Goal: Transaction & Acquisition: Subscribe to service/newsletter

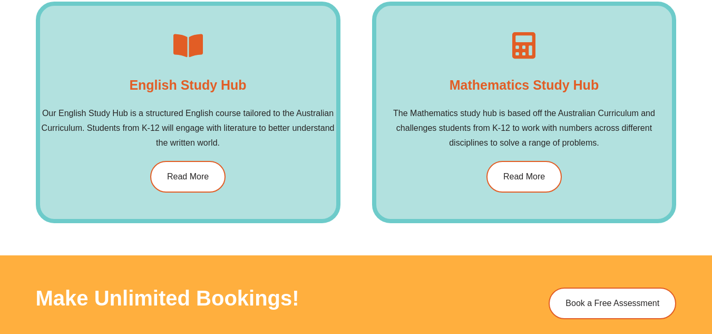
scroll to position [1540, 0]
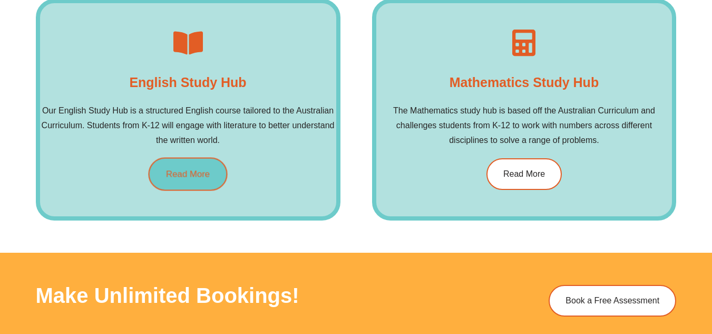
click at [183, 167] on link "Read More" at bounding box center [187, 173] width 79 height 33
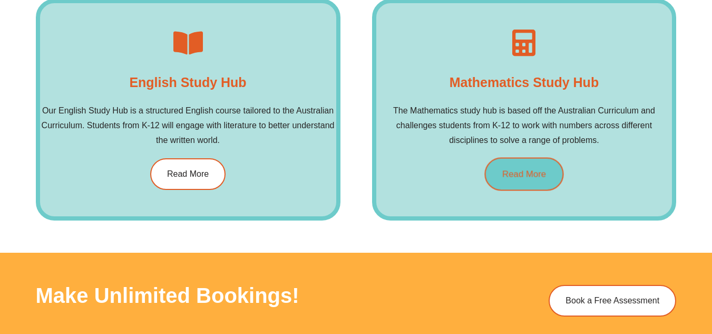
click at [497, 168] on link "Read More" at bounding box center [524, 173] width 79 height 33
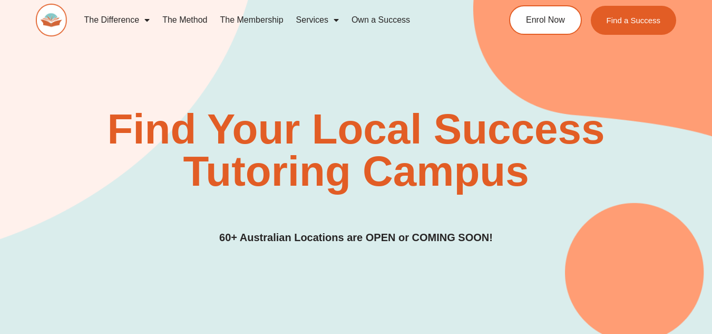
click at [241, 17] on link "The Membership" at bounding box center [252, 20] width 76 height 24
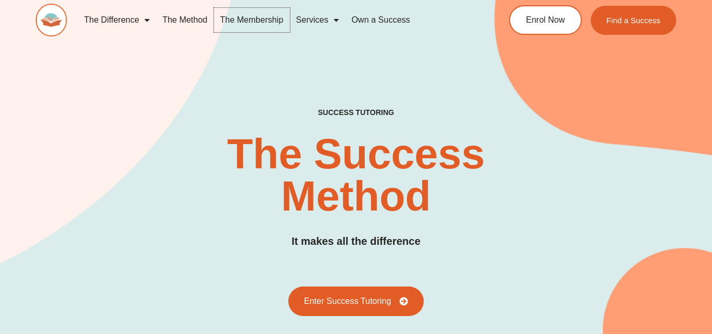
click at [245, 20] on link "The Membership" at bounding box center [252, 20] width 76 height 24
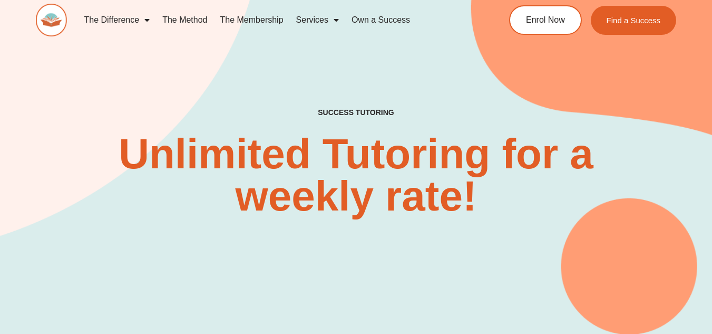
click at [183, 22] on link "The Method" at bounding box center [184, 20] width 57 height 24
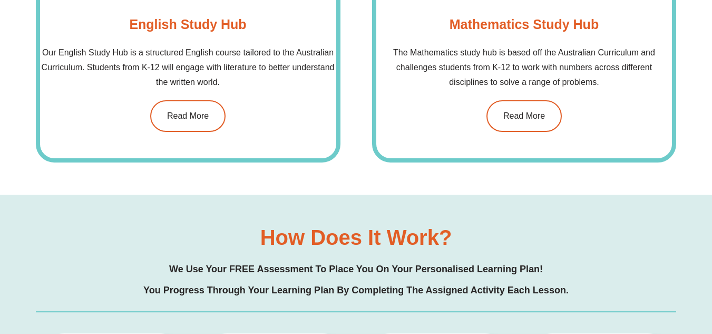
scroll to position [864, 0]
click at [182, 114] on span "Read More" at bounding box center [188, 115] width 44 height 9
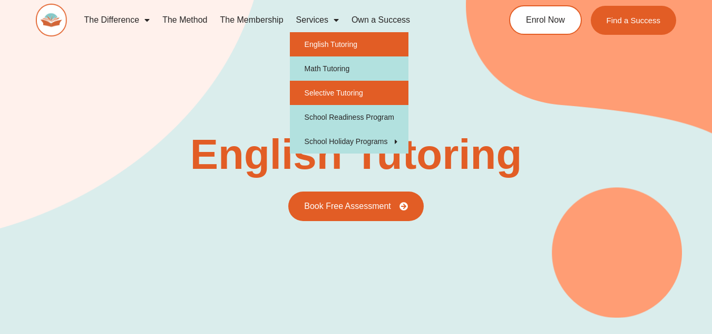
click at [364, 98] on link "Selective Tutoring" at bounding box center [349, 93] width 119 height 24
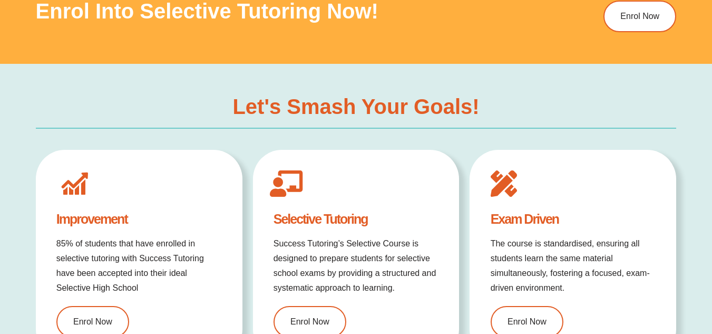
scroll to position [738, 0]
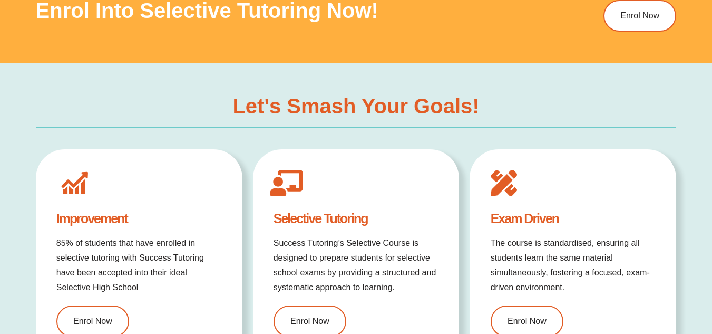
type input "*"
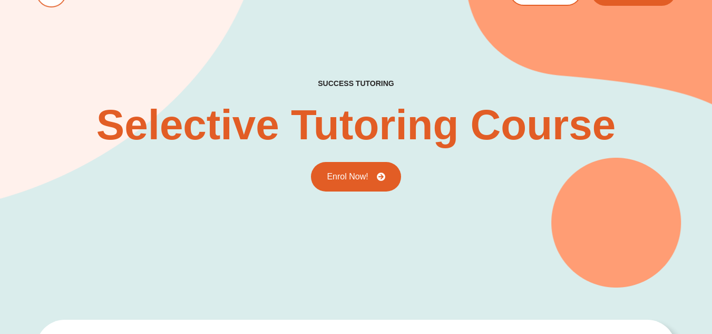
scroll to position [0, 0]
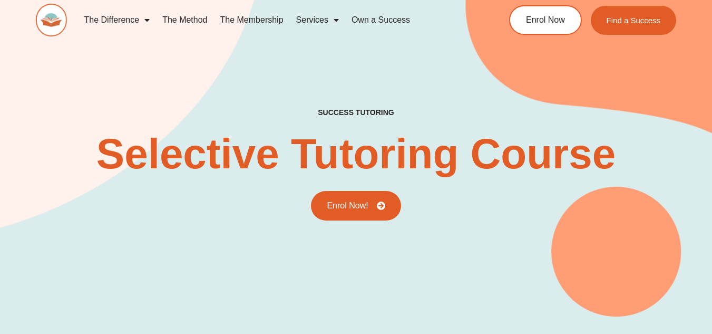
click at [257, 23] on link "The Membership" at bounding box center [252, 20] width 76 height 24
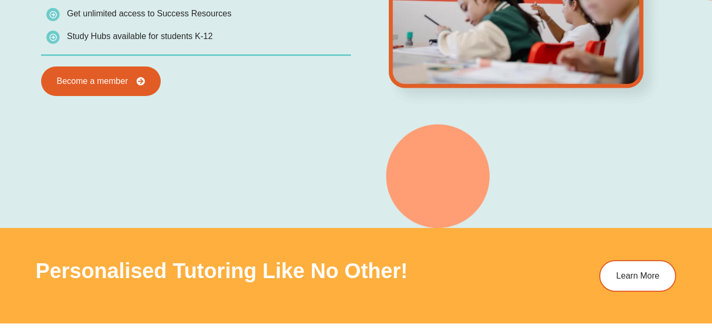
scroll to position [1099, 0]
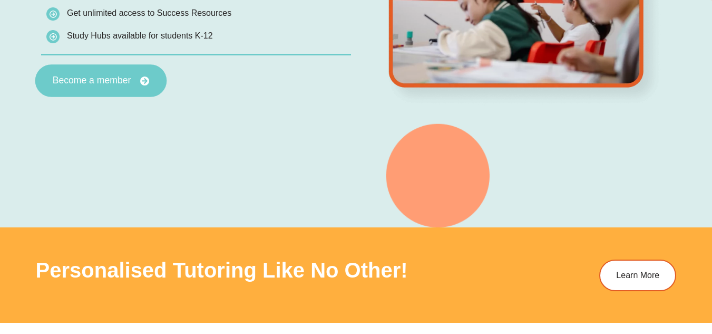
click at [71, 93] on link "Become a member" at bounding box center [101, 80] width 132 height 33
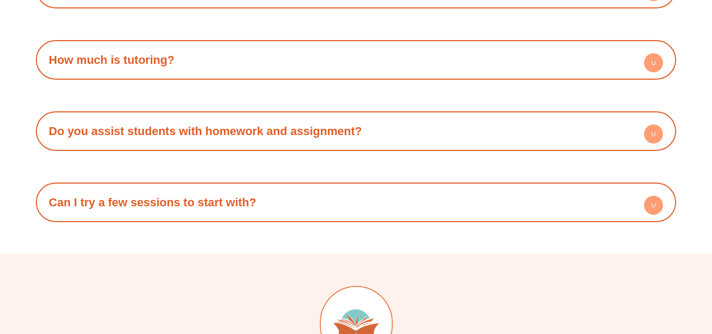
scroll to position [3142, 0]
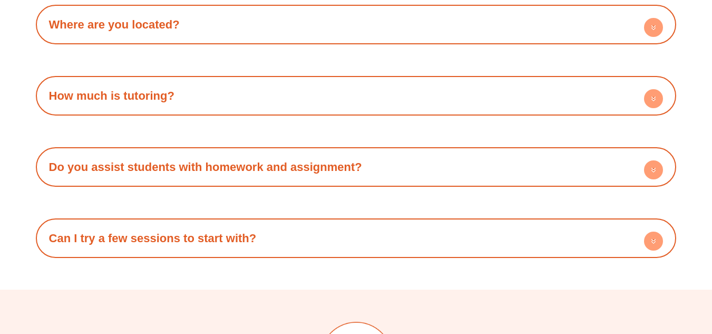
click at [646, 237] on circle at bounding box center [653, 240] width 19 height 19
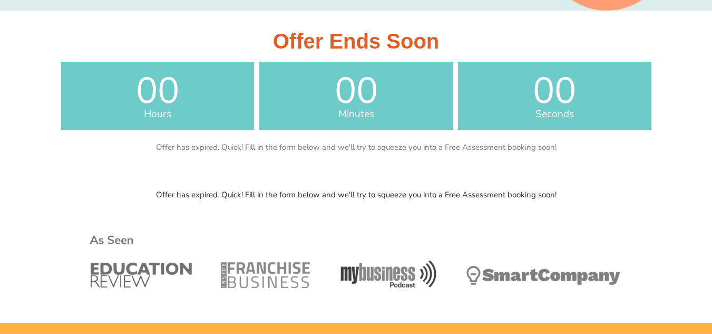
scroll to position [0, 0]
